Goal: Use online tool/utility: Utilize a website feature to perform a specific function

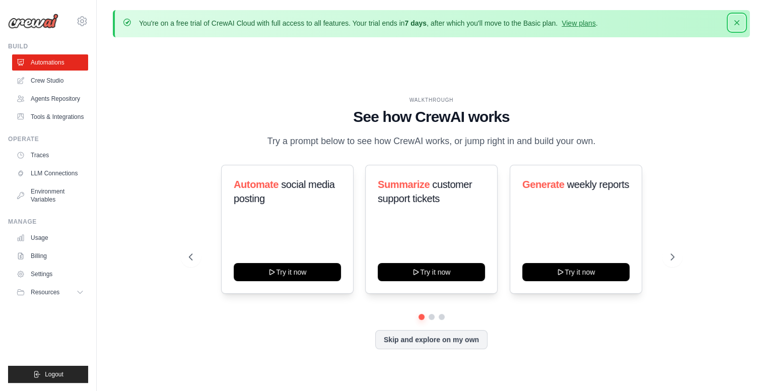
click at [738, 22] on icon "button" at bounding box center [737, 23] width 10 height 10
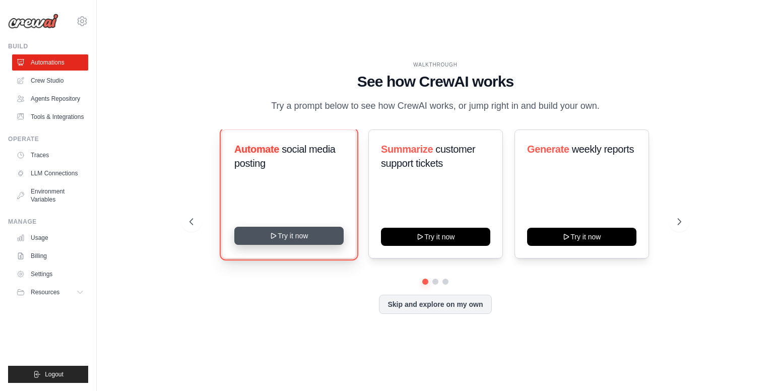
click at [295, 237] on button "Try it now" at bounding box center [288, 236] width 109 height 18
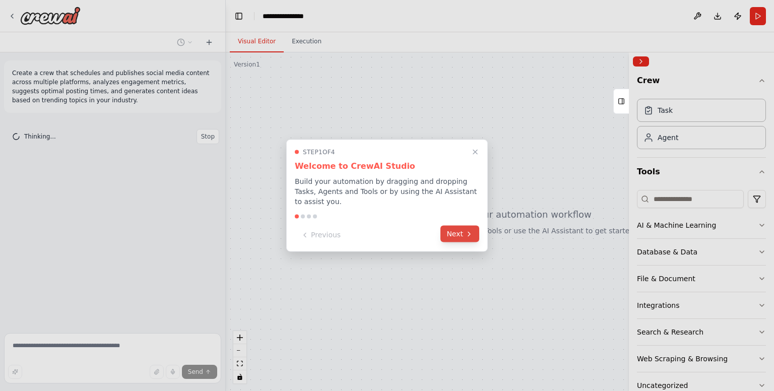
click at [453, 229] on button "Next" at bounding box center [459, 234] width 39 height 17
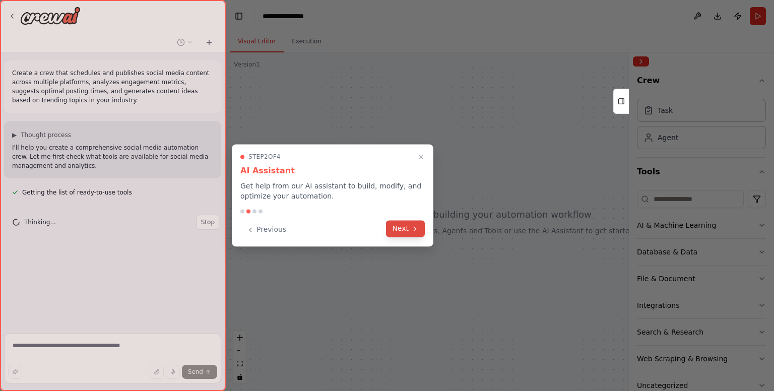
click at [411, 227] on icon at bounding box center [414, 229] width 8 height 8
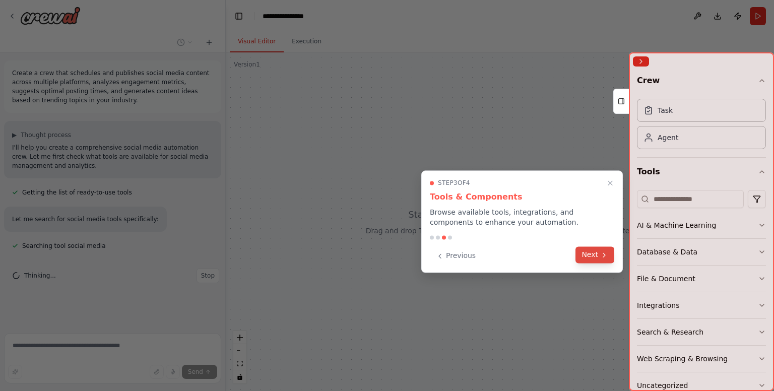
click at [587, 257] on button "Next" at bounding box center [594, 254] width 39 height 17
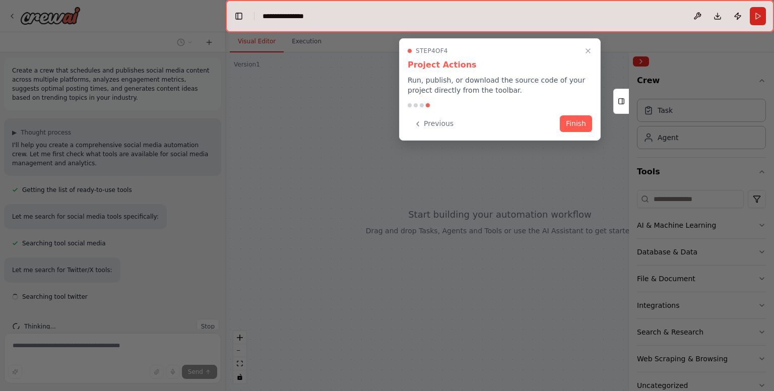
scroll to position [23, 0]
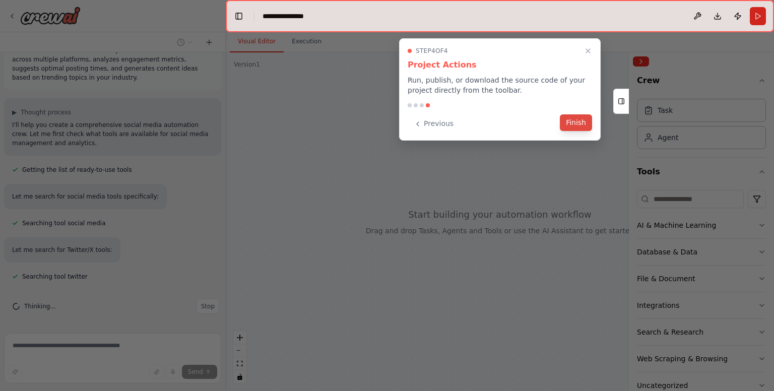
click at [578, 123] on button "Finish" at bounding box center [575, 122] width 32 height 17
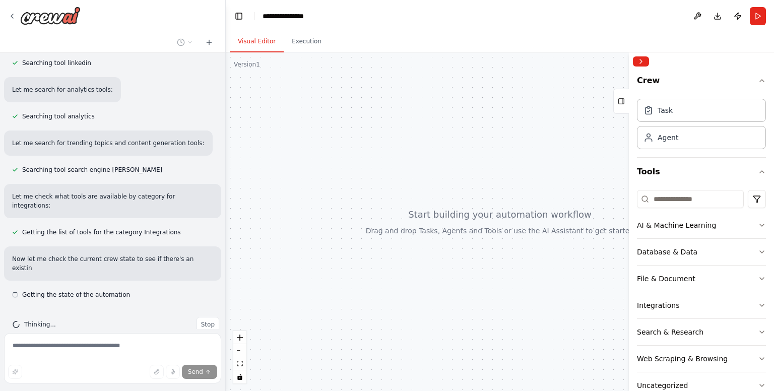
scroll to position [299, 0]
